Goal: Task Accomplishment & Management: Manage account settings

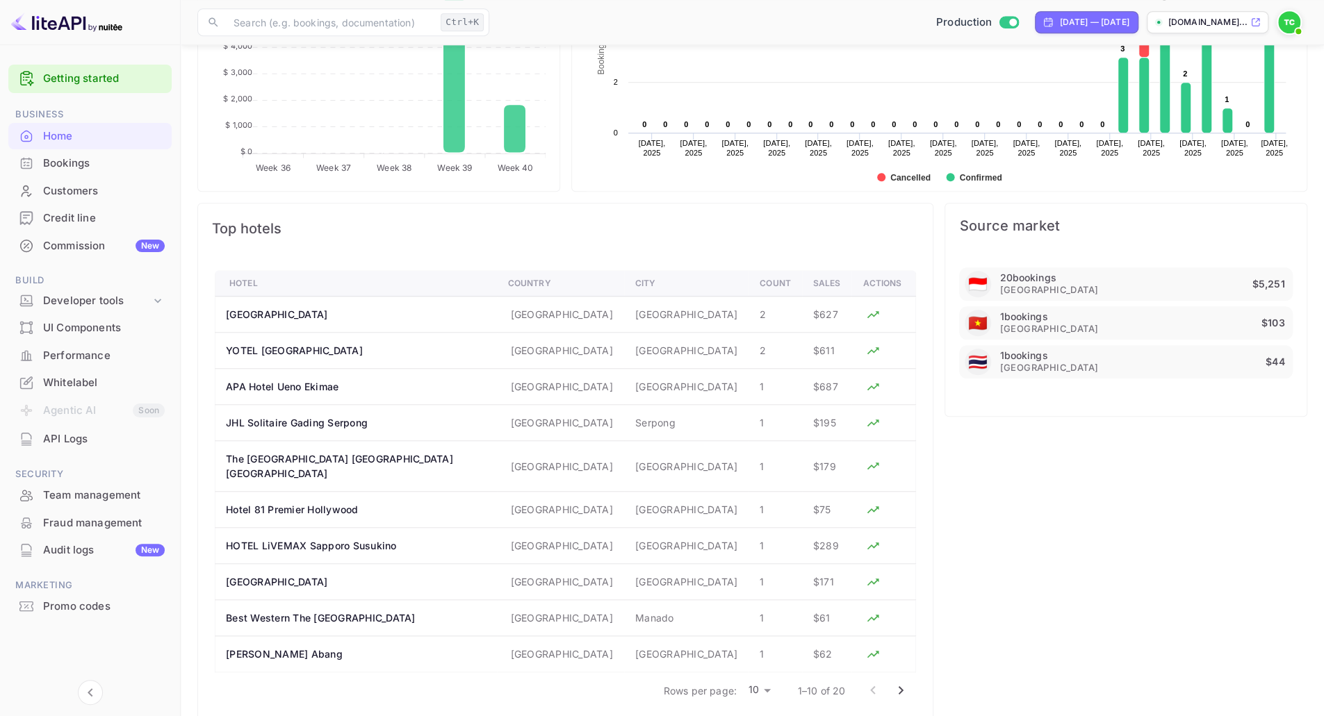
scroll to position [658, 0]
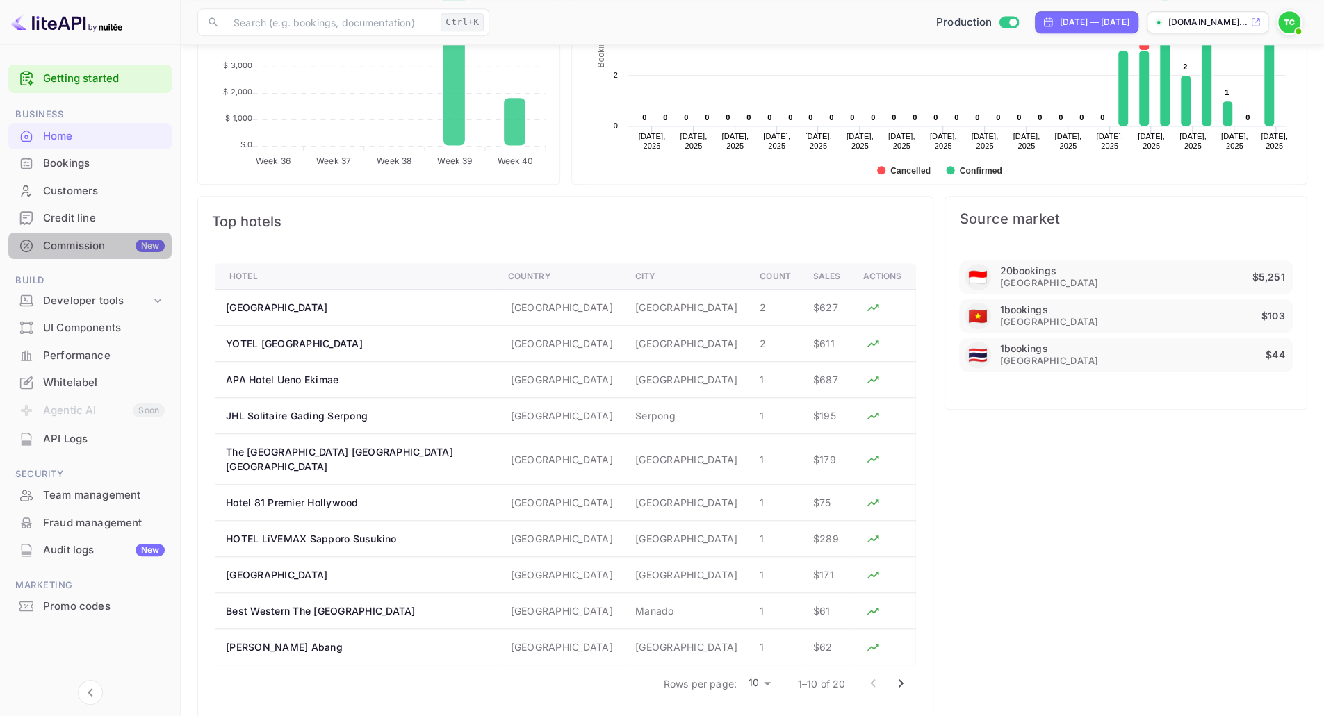
click at [67, 247] on div "Commission New" at bounding box center [104, 246] width 122 height 16
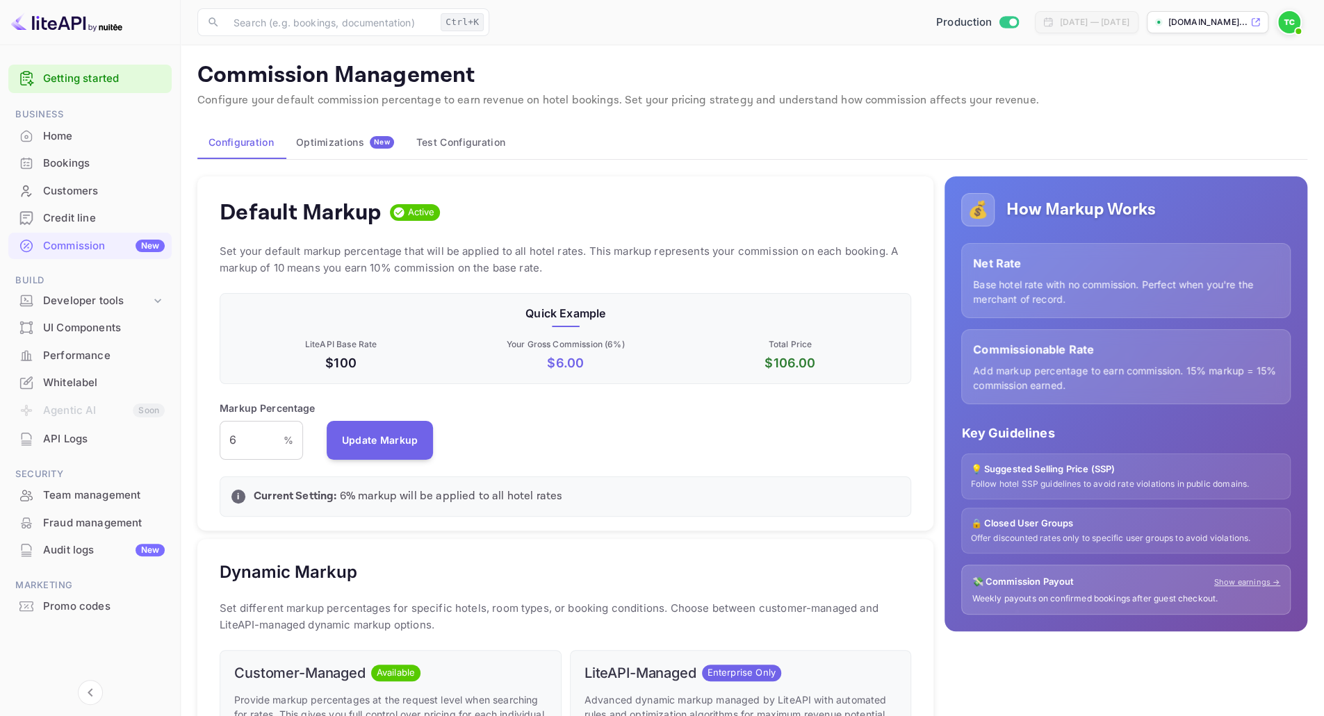
scroll to position [236, 680]
drag, startPoint x: 250, startPoint y: 441, endPoint x: 227, endPoint y: 441, distance: 23.6
click at [227, 441] on input "6" at bounding box center [252, 440] width 64 height 39
drag, startPoint x: 254, startPoint y: 444, endPoint x: 222, endPoint y: 446, distance: 31.3
click at [222, 446] on input "1" at bounding box center [252, 440] width 64 height 39
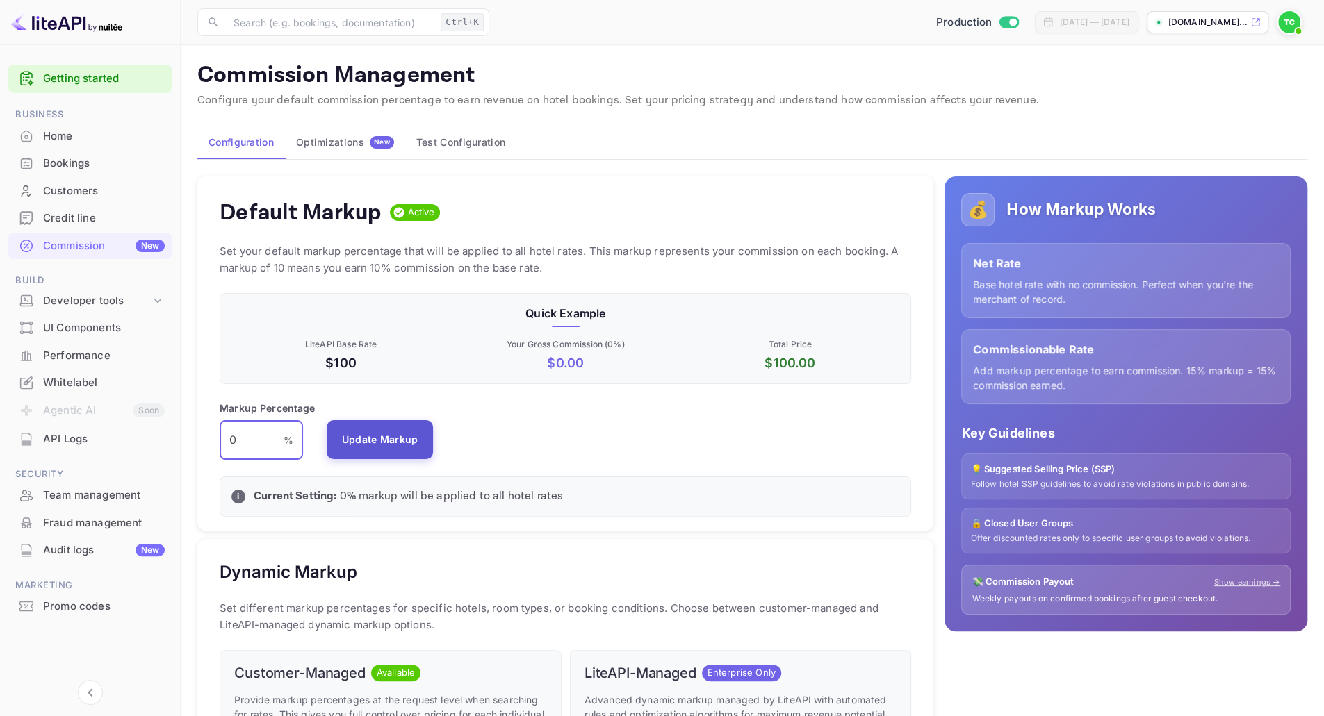
click at [346, 437] on button "Update Markup" at bounding box center [380, 439] width 107 height 39
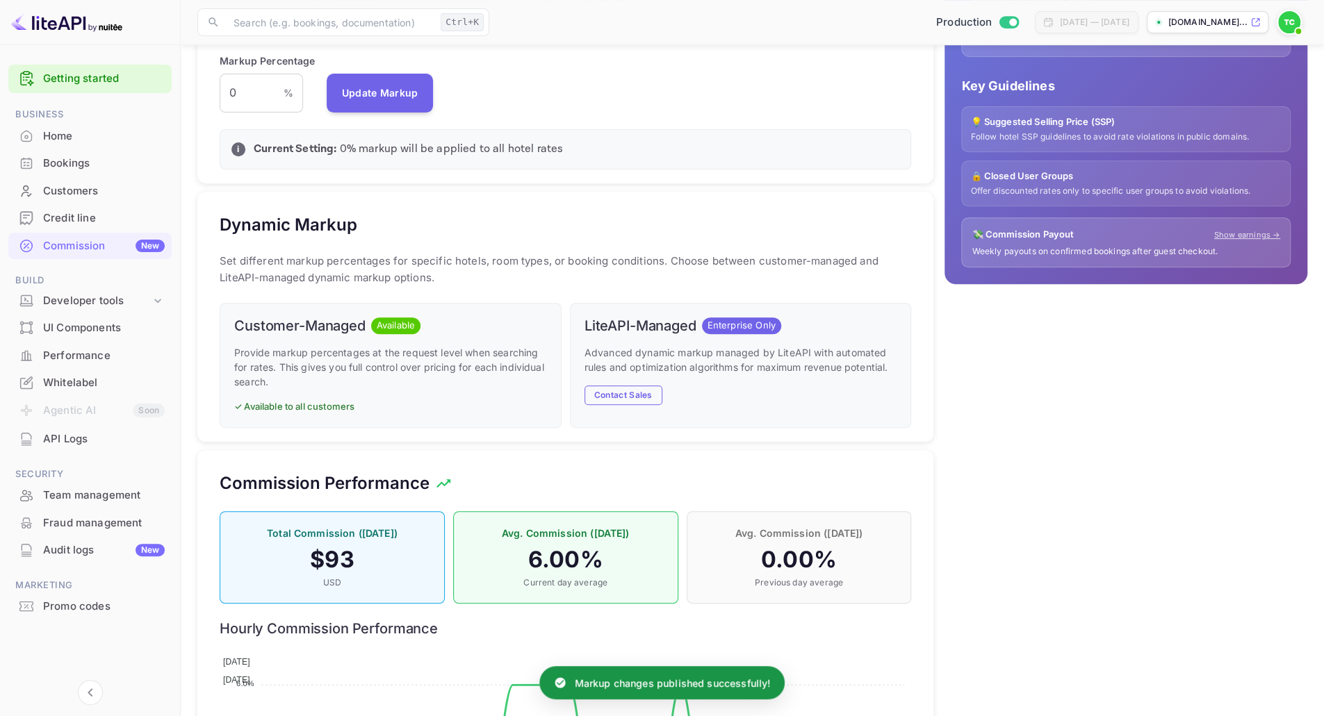
scroll to position [534, 0]
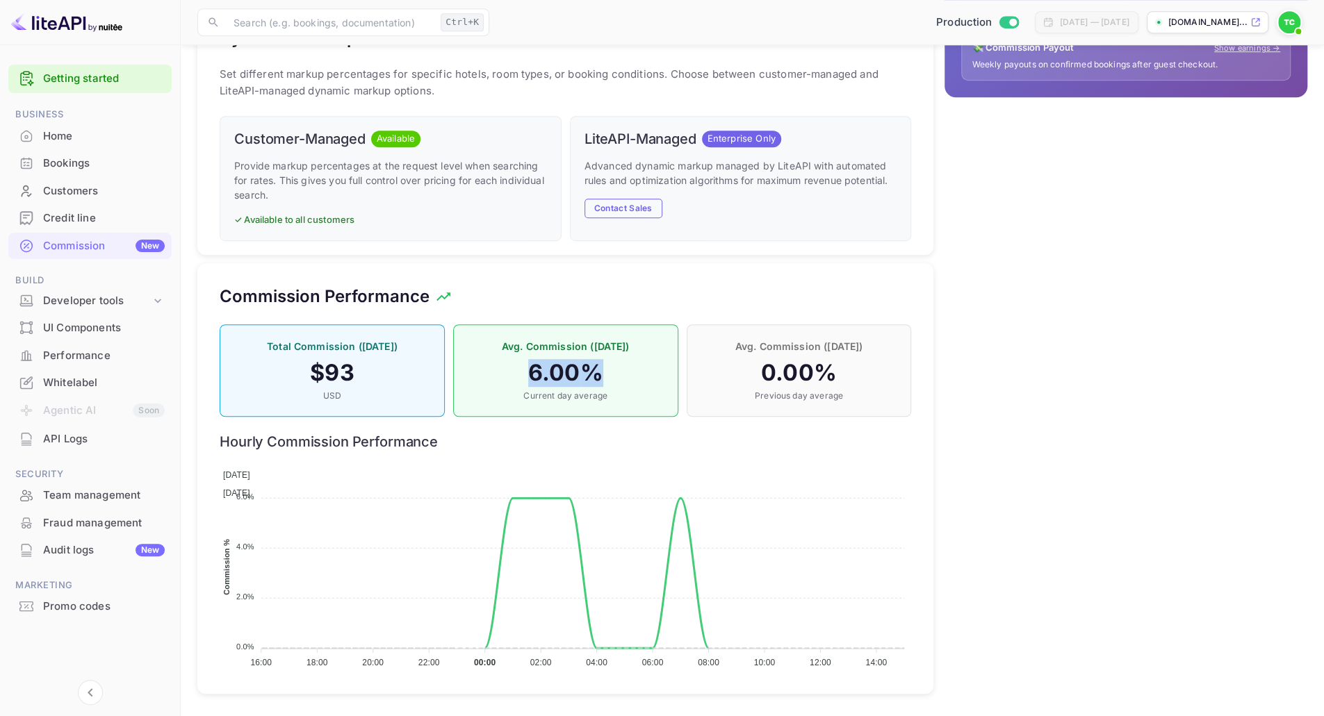
drag, startPoint x: 612, startPoint y: 372, endPoint x: 523, endPoint y: 367, distance: 89.1
click at [523, 367] on h4 "6.00 %" at bounding box center [566, 373] width 196 height 28
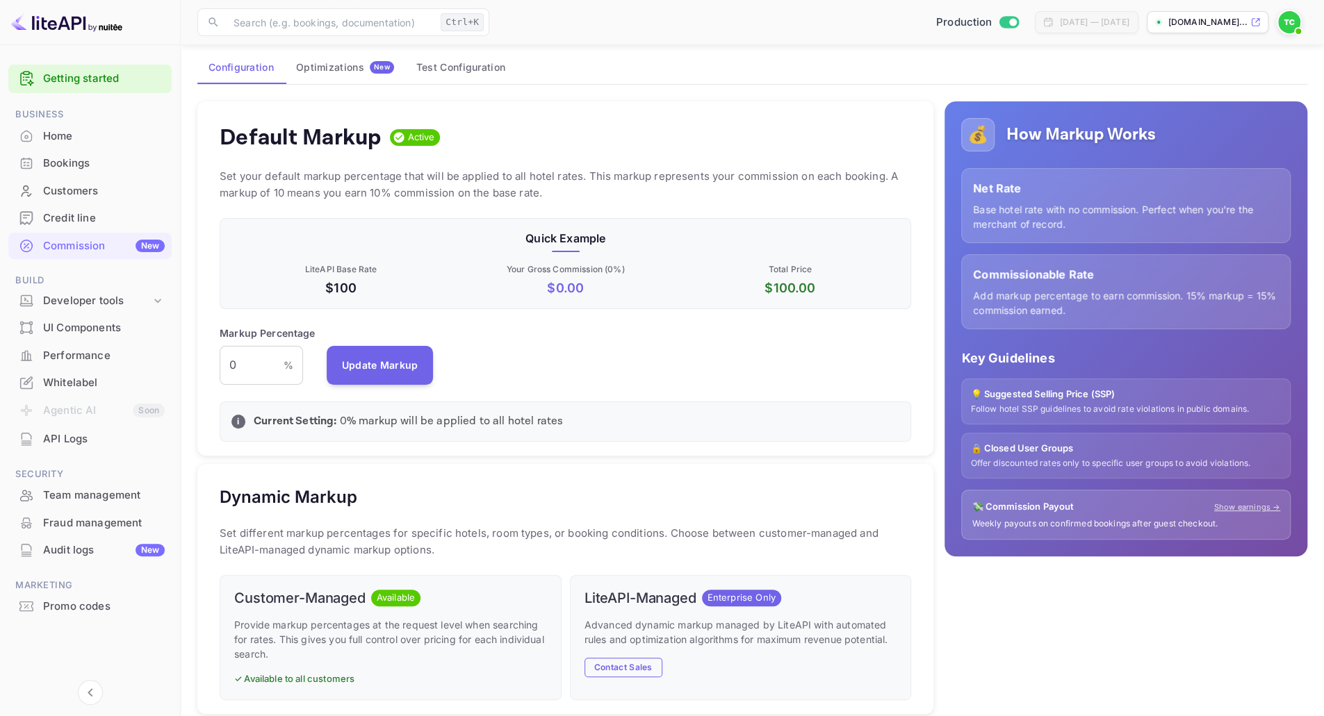
scroll to position [0, 0]
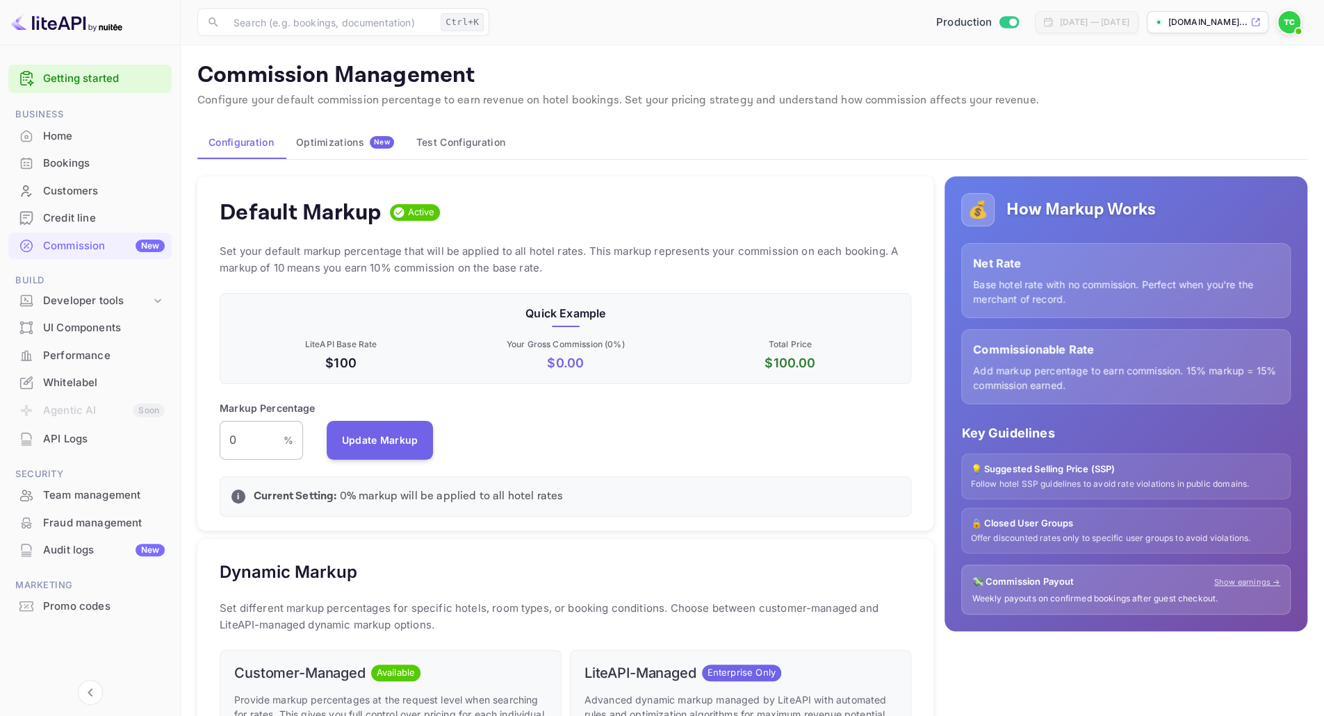
click at [254, 437] on input "0" at bounding box center [252, 440] width 64 height 39
type input "2"
click at [395, 457] on button "Update Markup" at bounding box center [380, 439] width 107 height 39
drag, startPoint x: 541, startPoint y: 370, endPoint x: 588, endPoint y: 363, distance: 47.1
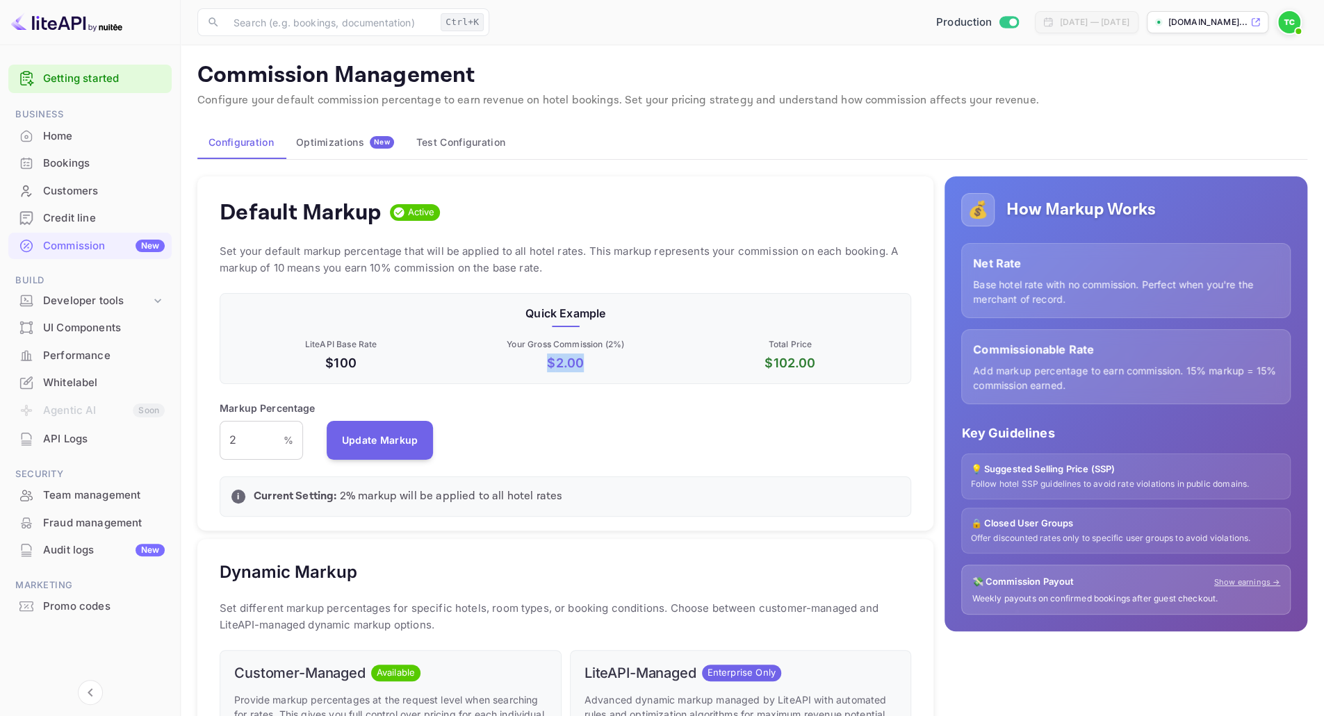
click at [588, 363] on p "$ 2.00" at bounding box center [565, 363] width 219 height 19
click at [561, 438] on div "Markup Percentage 2 % ​ Update Markup" at bounding box center [565, 430] width 691 height 59
click at [334, 138] on div "Optimizations New" at bounding box center [345, 142] width 98 height 13
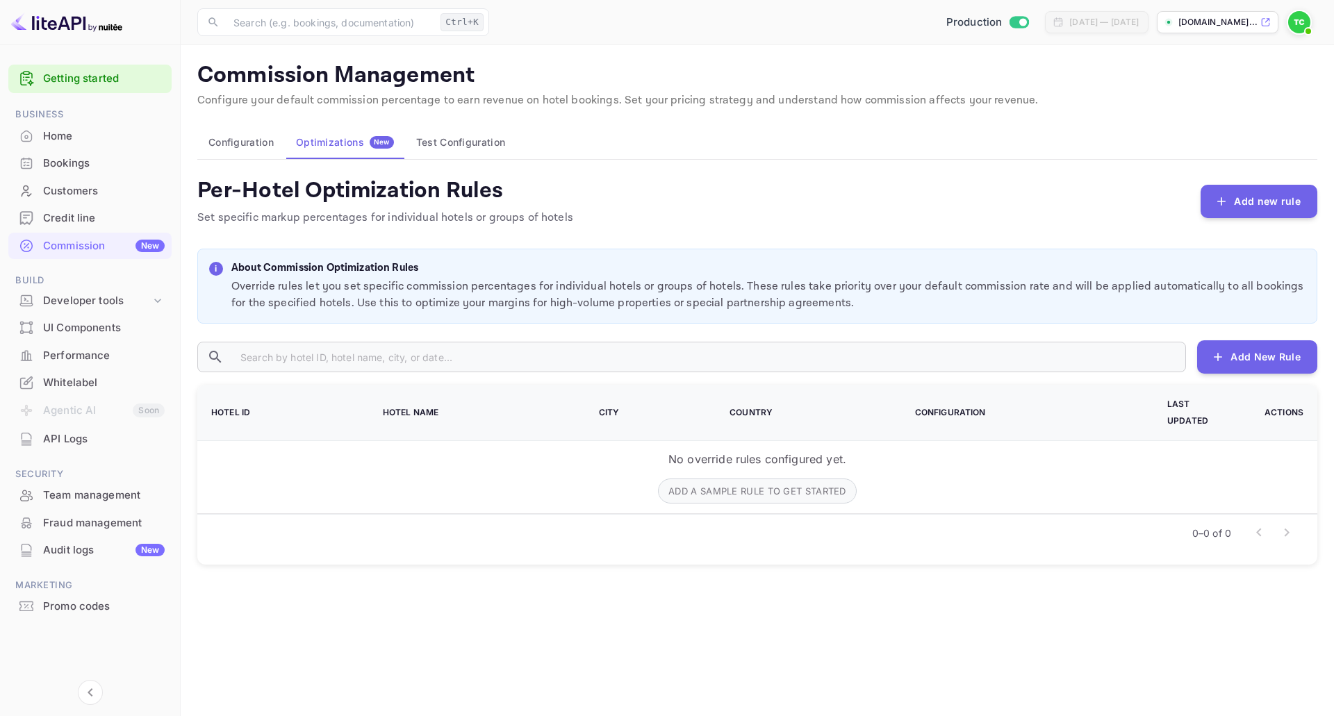
click at [470, 139] on button "Test Configuration" at bounding box center [460, 142] width 111 height 33
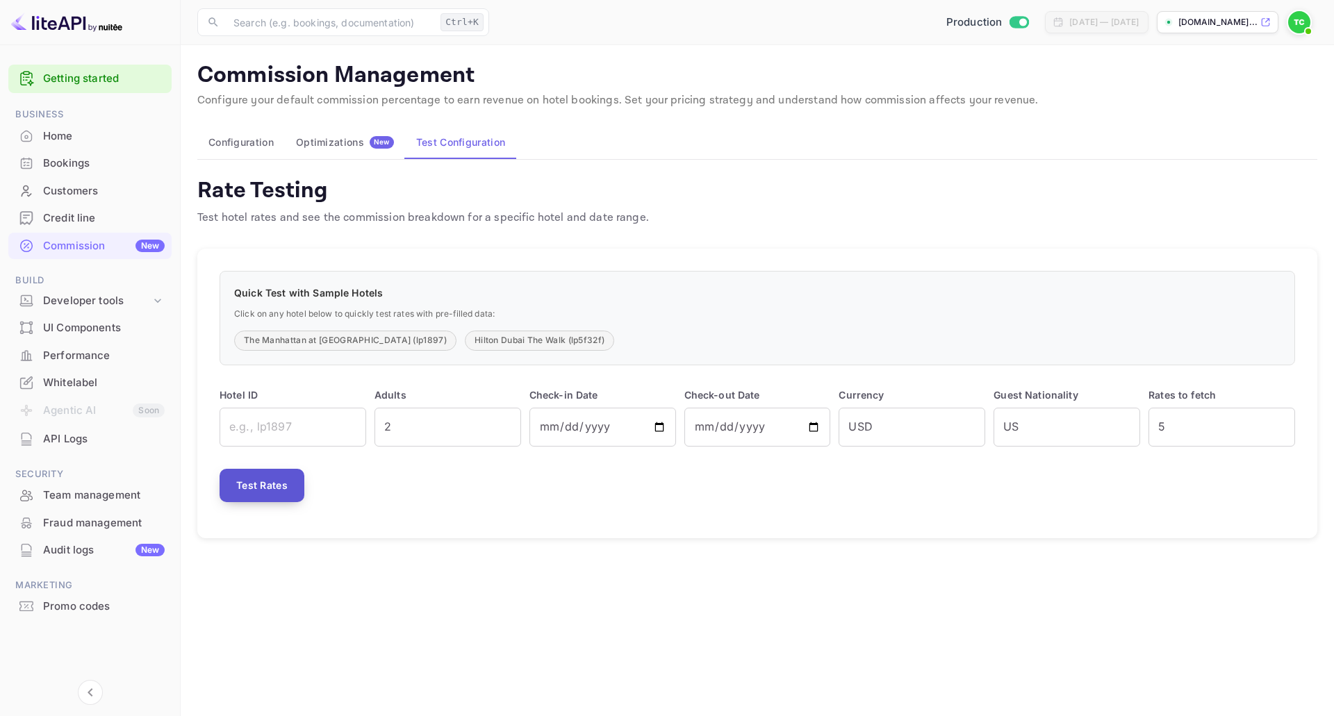
click at [261, 483] on button "Test Rates" at bounding box center [262, 485] width 85 height 33
